Goal: Transaction & Acquisition: Book appointment/travel/reservation

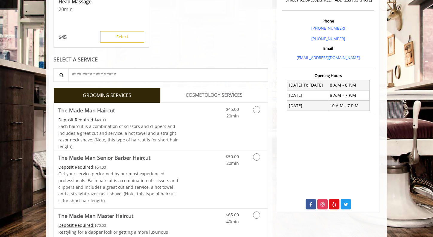
scroll to position [215, 0]
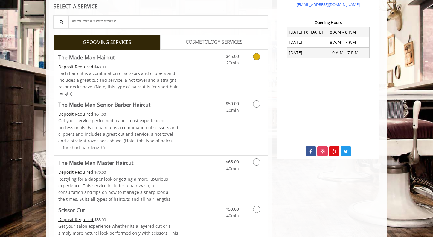
click at [254, 57] on icon "Grooming services" at bounding box center [256, 56] width 7 height 7
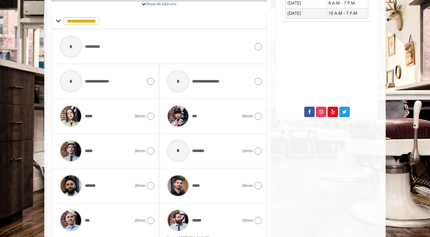
scroll to position [308, 0]
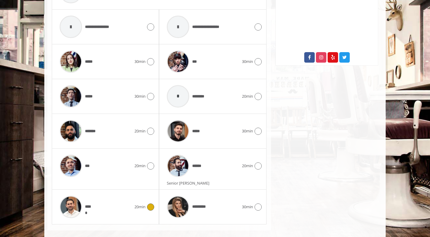
click at [151, 207] on icon at bounding box center [150, 206] width 7 height 7
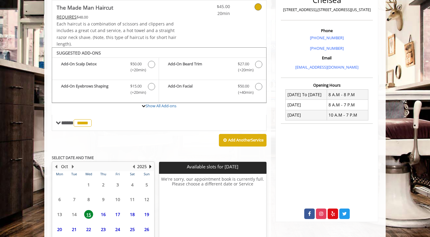
scroll to position [200, 0]
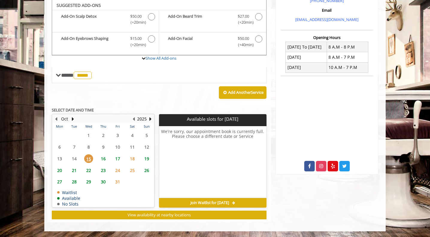
click at [104, 157] on span "16" at bounding box center [103, 158] width 9 height 9
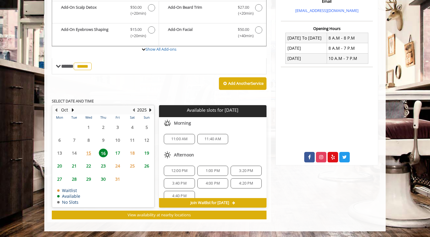
click at [89, 153] on span "15" at bounding box center [88, 152] width 9 height 9
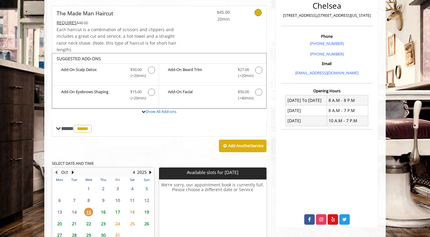
scroll to position [148, 0]
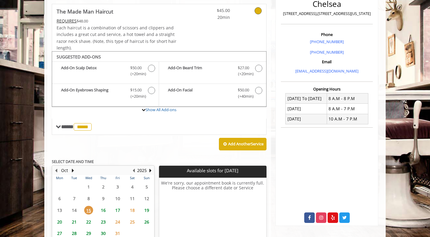
click at [104, 208] on span "16" at bounding box center [103, 210] width 9 height 9
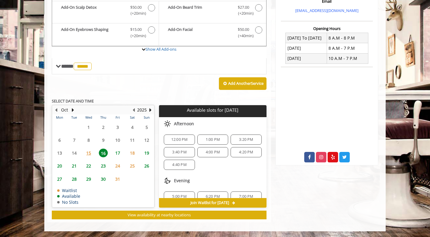
scroll to position [52, 0]
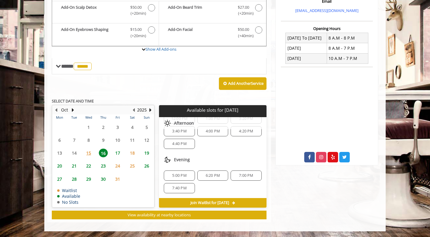
click at [117, 151] on span "17" at bounding box center [117, 152] width 9 height 9
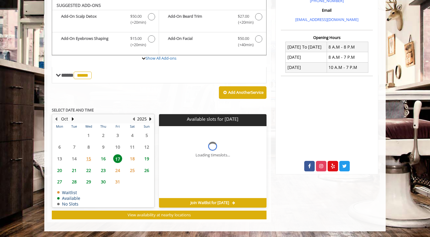
scroll to position [209, 0]
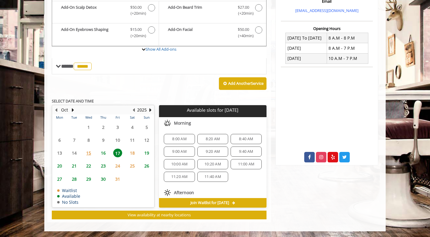
click at [211, 139] on span "8:20 AM" at bounding box center [213, 138] width 14 height 5
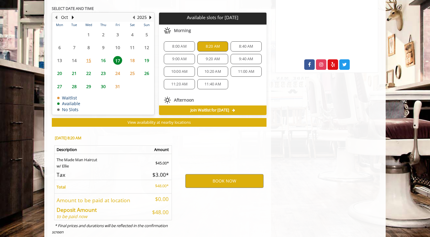
scroll to position [317, 0]
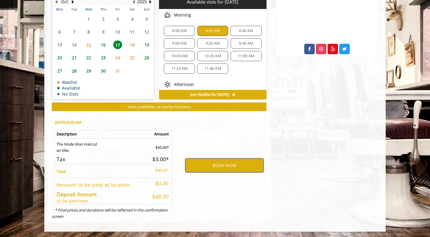
click at [223, 165] on button "BOOK NOW" at bounding box center [224, 165] width 78 height 14
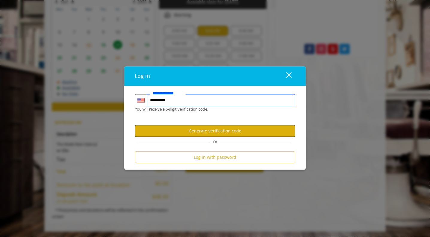
type input "**********"
click at [227, 130] on button "Generate verification code" at bounding box center [215, 131] width 160 height 12
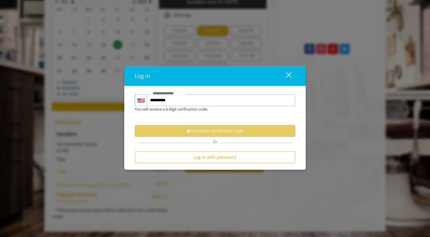
scroll to position [0, 0]
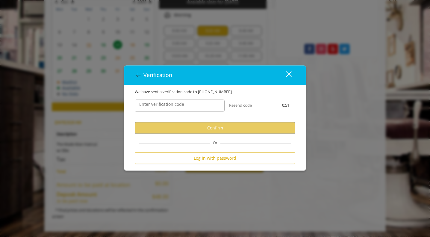
click at [184, 105] on label "Enter verification code" at bounding box center [161, 104] width 51 height 7
click at [184, 105] on input "Enter verification code" at bounding box center [180, 105] width 90 height 12
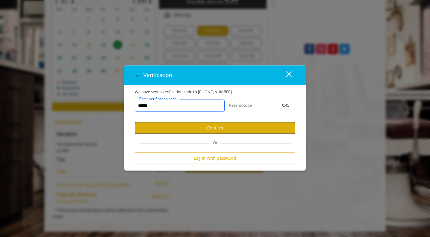
type input "******"
click at [225, 126] on button "Confirm" at bounding box center [215, 128] width 160 height 12
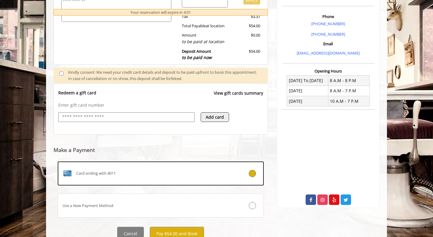
scroll to position [190, 0]
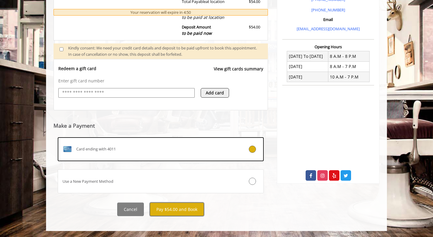
click at [181, 209] on button "Pay $54.00 and Book" at bounding box center [177, 208] width 54 height 13
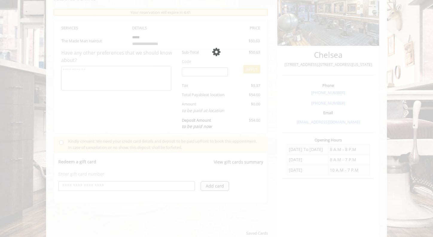
scroll to position [112, 0]
